Goal: Navigation & Orientation: Go to known website

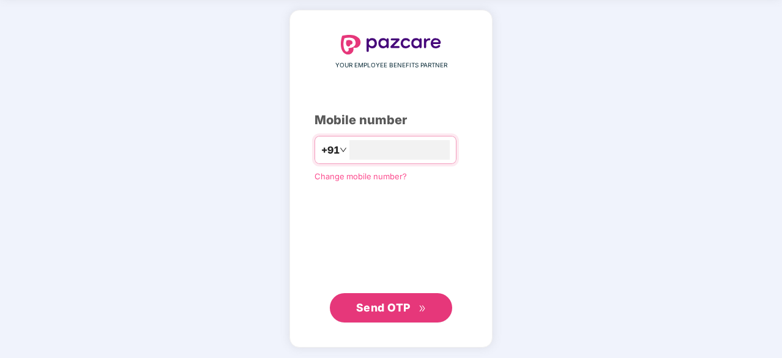
type input "**********"
click at [389, 306] on span "Send OTP" at bounding box center [383, 307] width 54 height 13
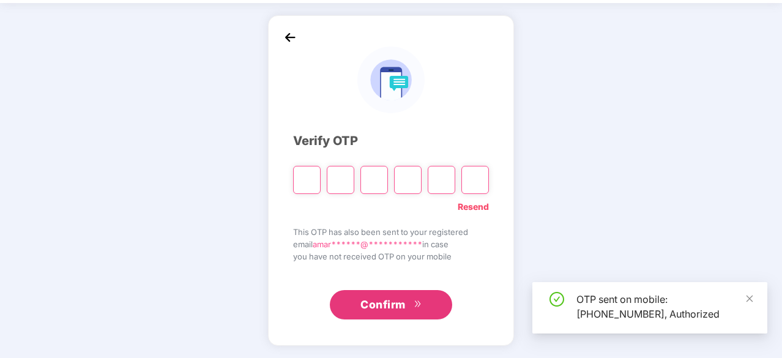
scroll to position [40, 0]
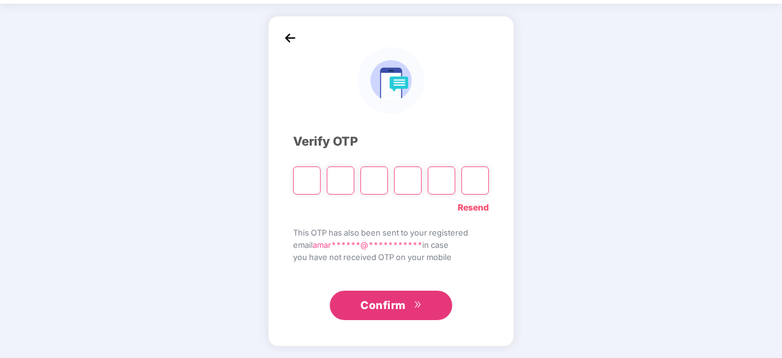
type input "*"
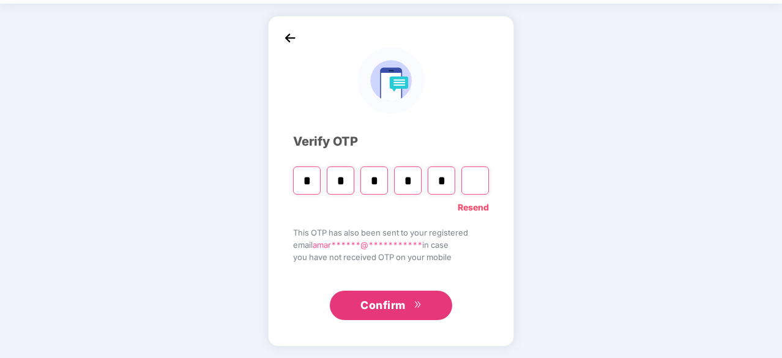
type input "*"
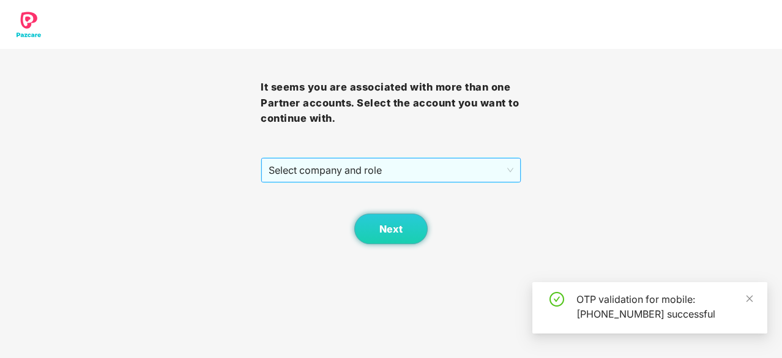
click at [509, 170] on span "Select company and role" at bounding box center [391, 170] width 245 height 23
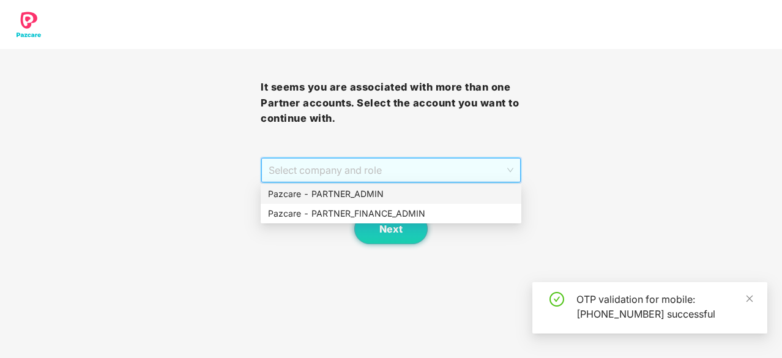
click at [414, 191] on div "Pazcare - PARTNER_ADMIN" at bounding box center [391, 193] width 246 height 13
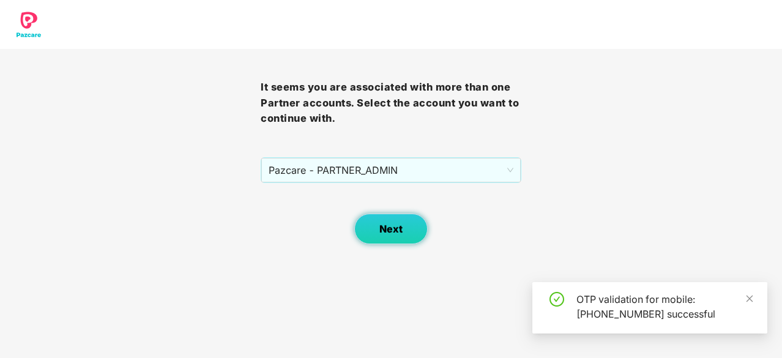
click at [383, 233] on span "Next" at bounding box center [391, 229] width 23 height 12
